Goal: Task Accomplishment & Management: Manage account settings

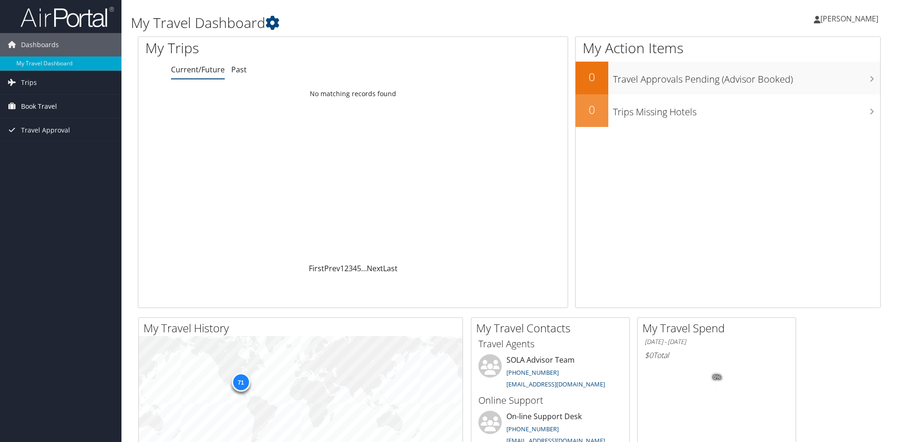
click at [45, 104] on span "Book Travel" at bounding box center [39, 106] width 36 height 23
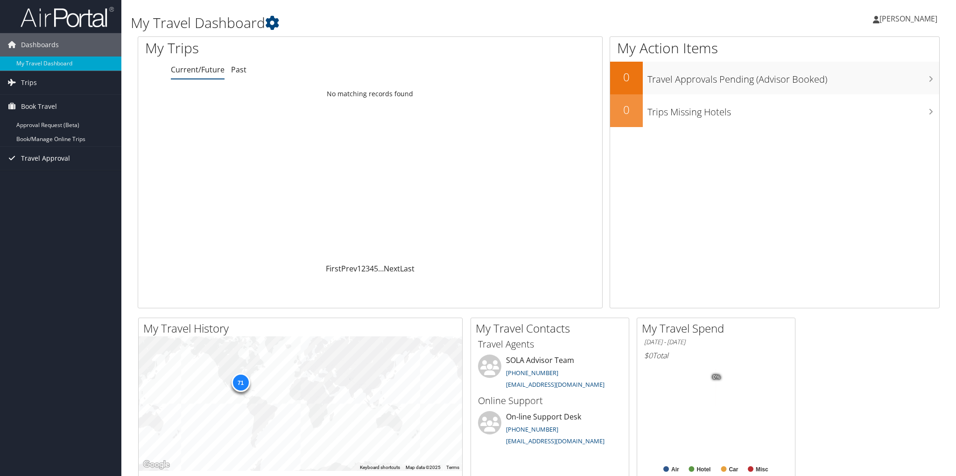
click at [32, 160] on span "Travel Approval" at bounding box center [45, 158] width 49 height 23
click at [50, 179] on link "Pending Trip Approvals" at bounding box center [60, 177] width 121 height 14
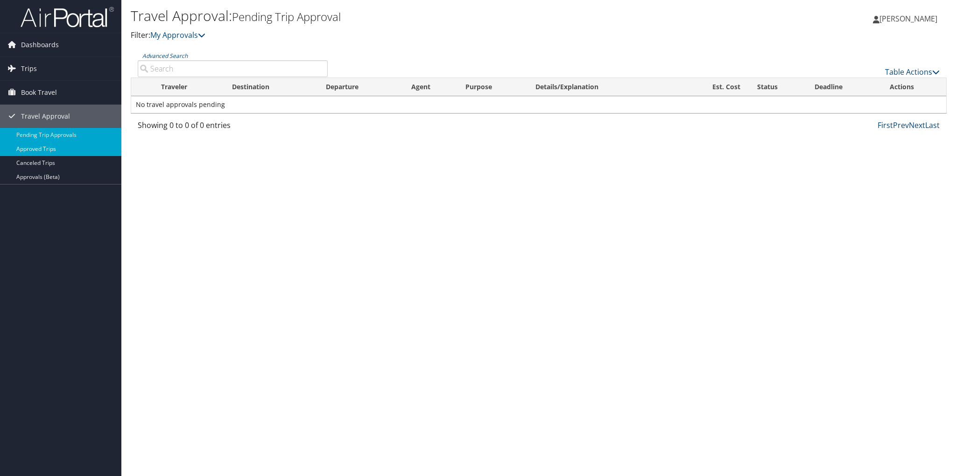
click at [50, 145] on link "Approved Trips" at bounding box center [60, 149] width 121 height 14
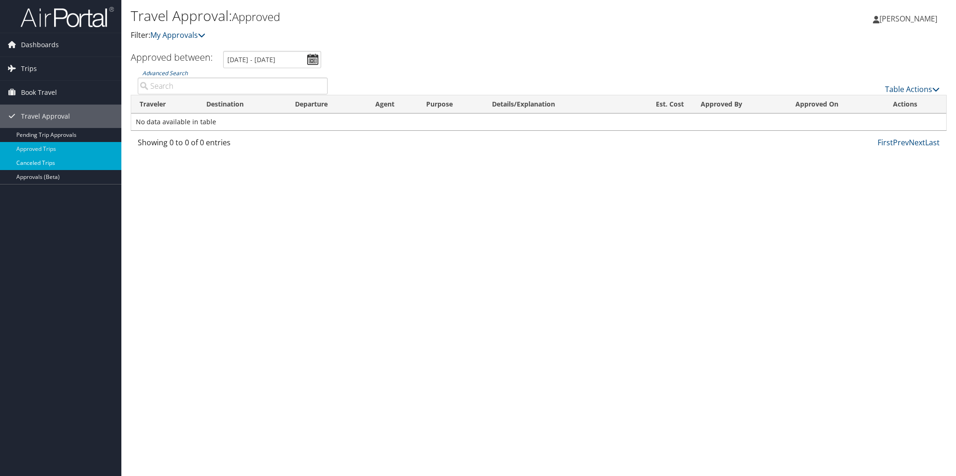
click at [48, 163] on link "Canceled Trips" at bounding box center [60, 163] width 121 height 14
click at [39, 176] on link "Approvals (Beta)" at bounding box center [60, 177] width 121 height 14
click at [34, 66] on span "Trips" at bounding box center [29, 68] width 16 height 23
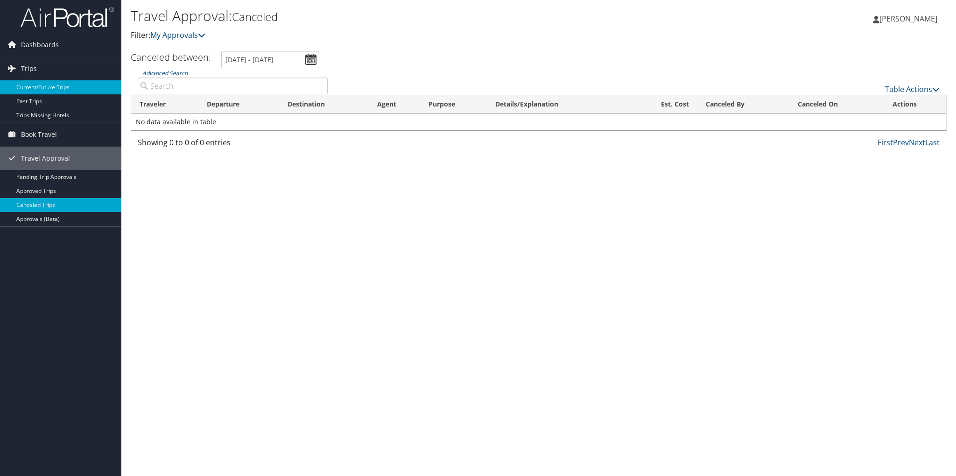
click at [40, 86] on link "Current/Future Trips" at bounding box center [60, 87] width 121 height 14
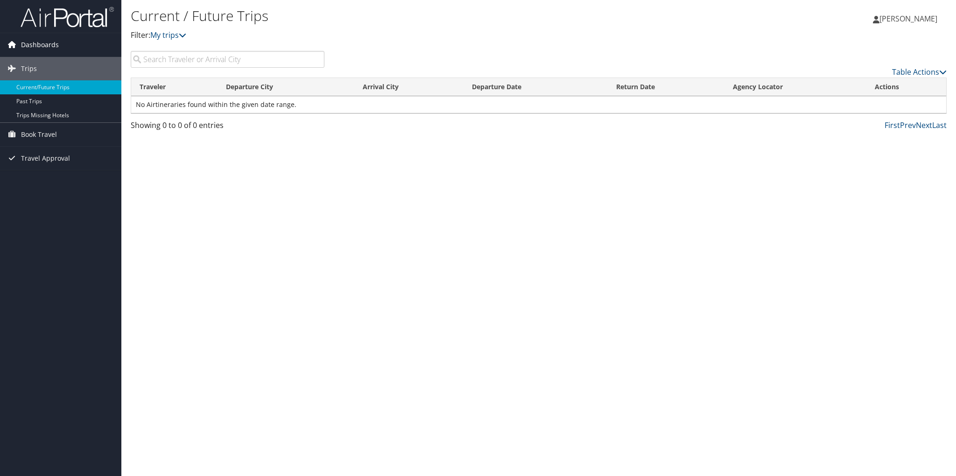
click at [35, 42] on span "Dashboards" at bounding box center [40, 44] width 38 height 23
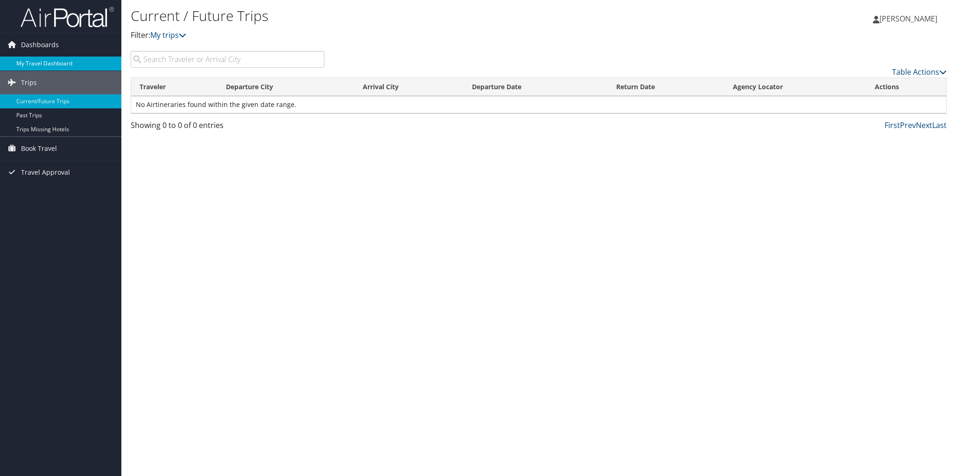
click at [36, 62] on link "My Travel Dashboard" at bounding box center [60, 64] width 121 height 14
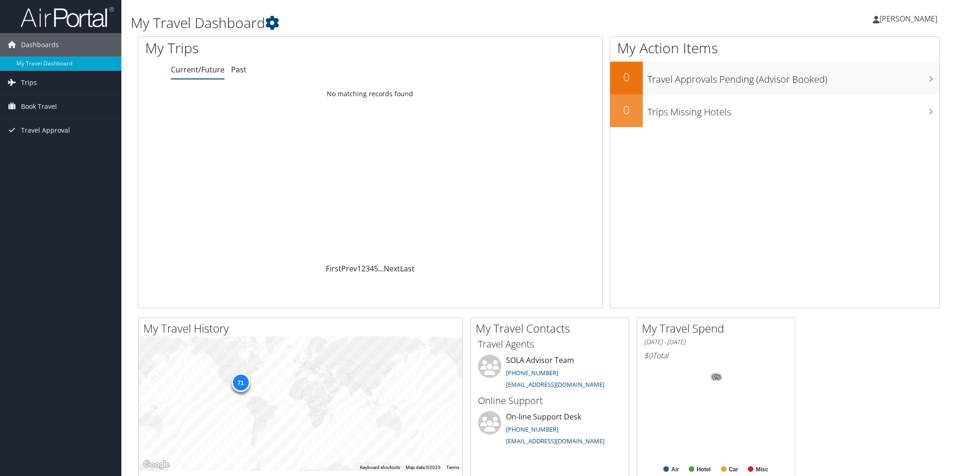
click at [364, 269] on link "2" at bounding box center [363, 268] width 4 height 10
click at [395, 266] on link "Next" at bounding box center [392, 268] width 16 height 10
click at [408, 268] on link "Last" at bounding box center [407, 268] width 14 height 10
click at [235, 70] on link "Past" at bounding box center [238, 69] width 15 height 10
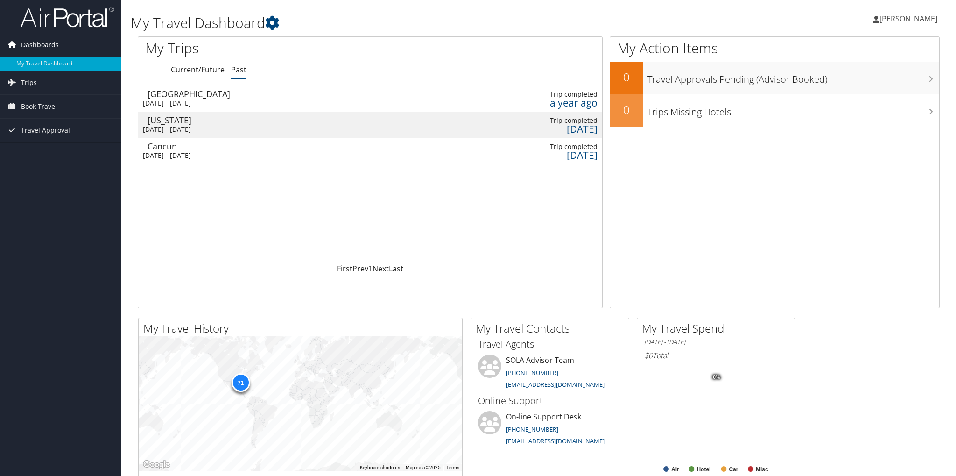
click at [46, 48] on span "Dashboards" at bounding box center [40, 44] width 38 height 23
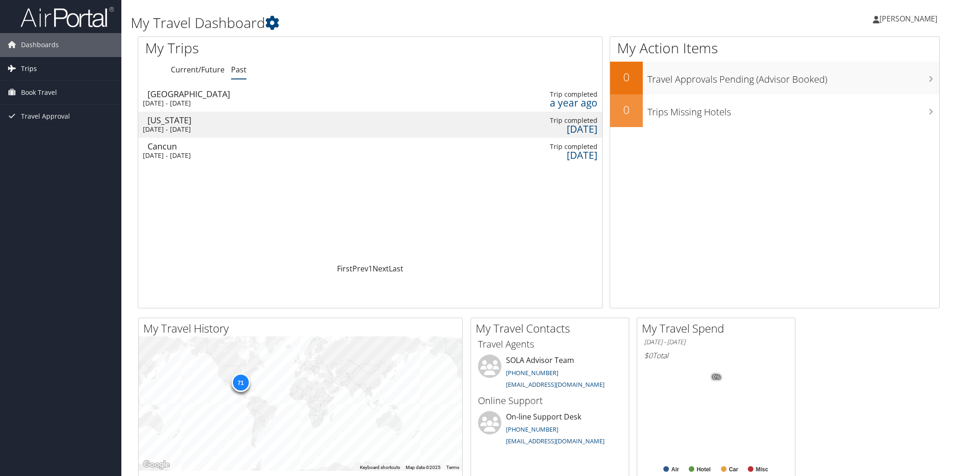
click at [42, 70] on link "Trips" at bounding box center [60, 68] width 121 height 23
click at [44, 143] on span "Book Travel" at bounding box center [39, 134] width 36 height 23
click at [47, 167] on link "Book/Manage Online Trips" at bounding box center [60, 167] width 121 height 14
